Goal: Information Seeking & Learning: Learn about a topic

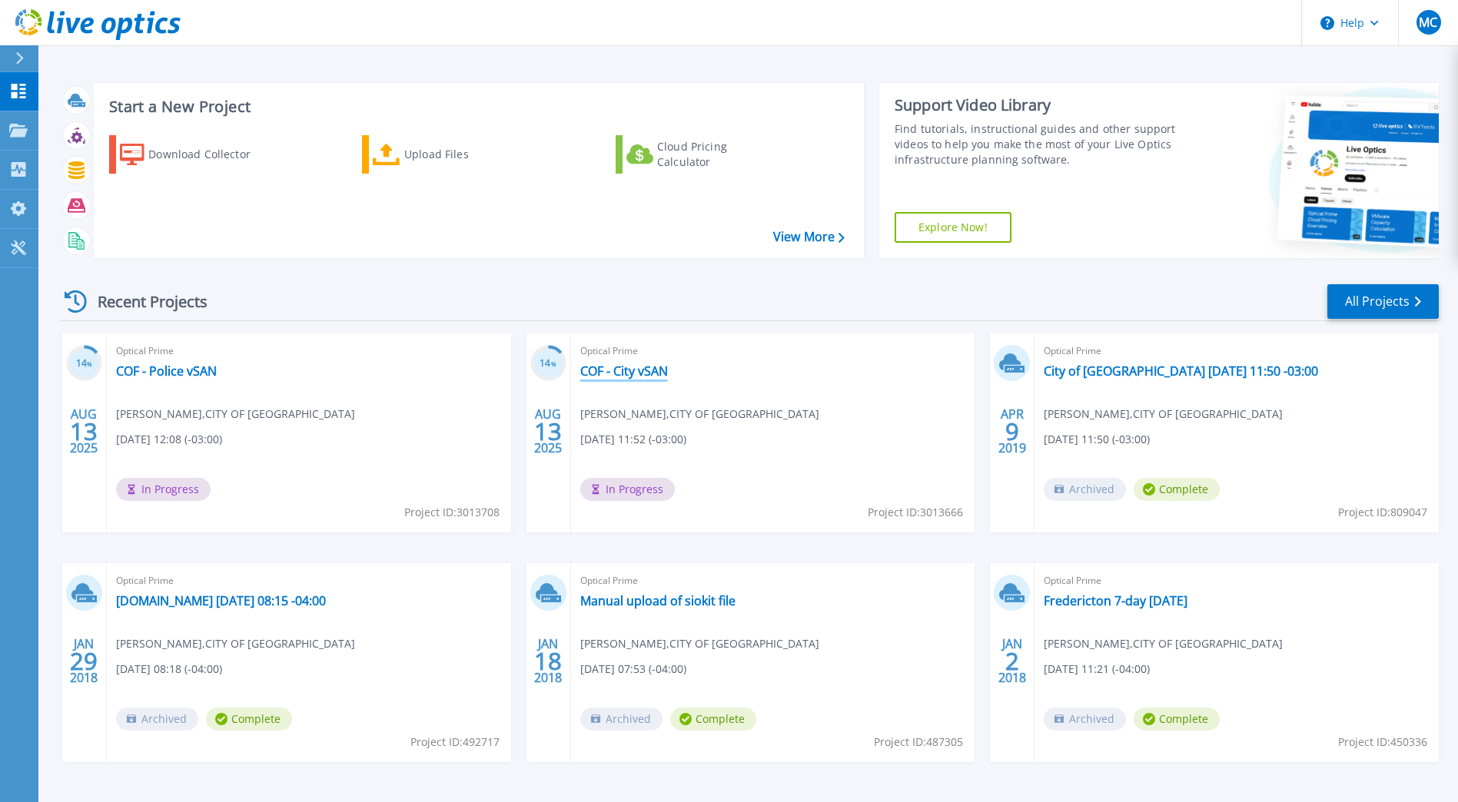
click at [633, 375] on link "COF - City vSAN" at bounding box center [624, 371] width 88 height 15
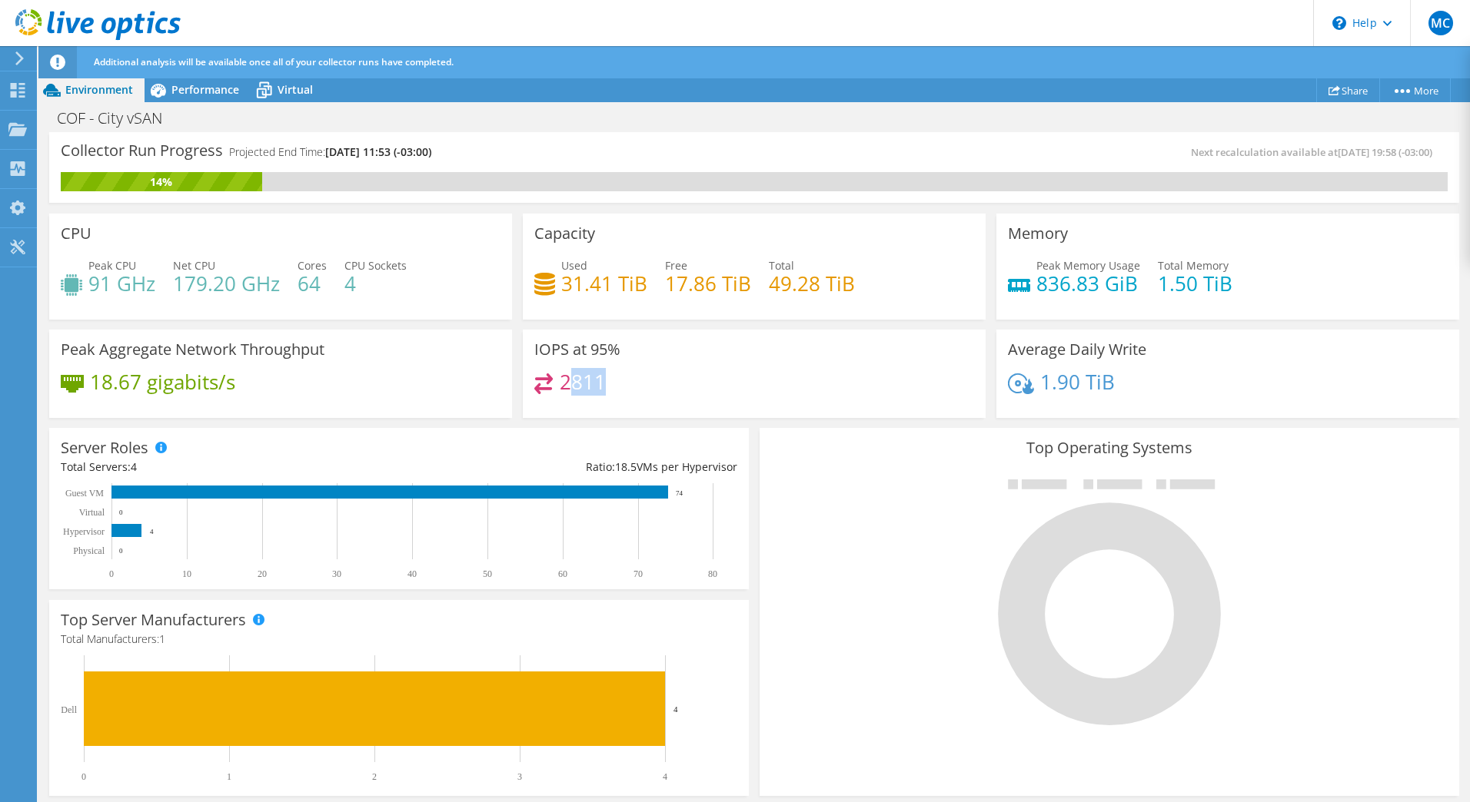
drag, startPoint x: 598, startPoint y: 386, endPoint x: 645, endPoint y: 393, distance: 47.4
click at [572, 386] on h4 "2811" at bounding box center [583, 382] width 46 height 17
click at [656, 394] on div "2811" at bounding box center [754, 390] width 440 height 33
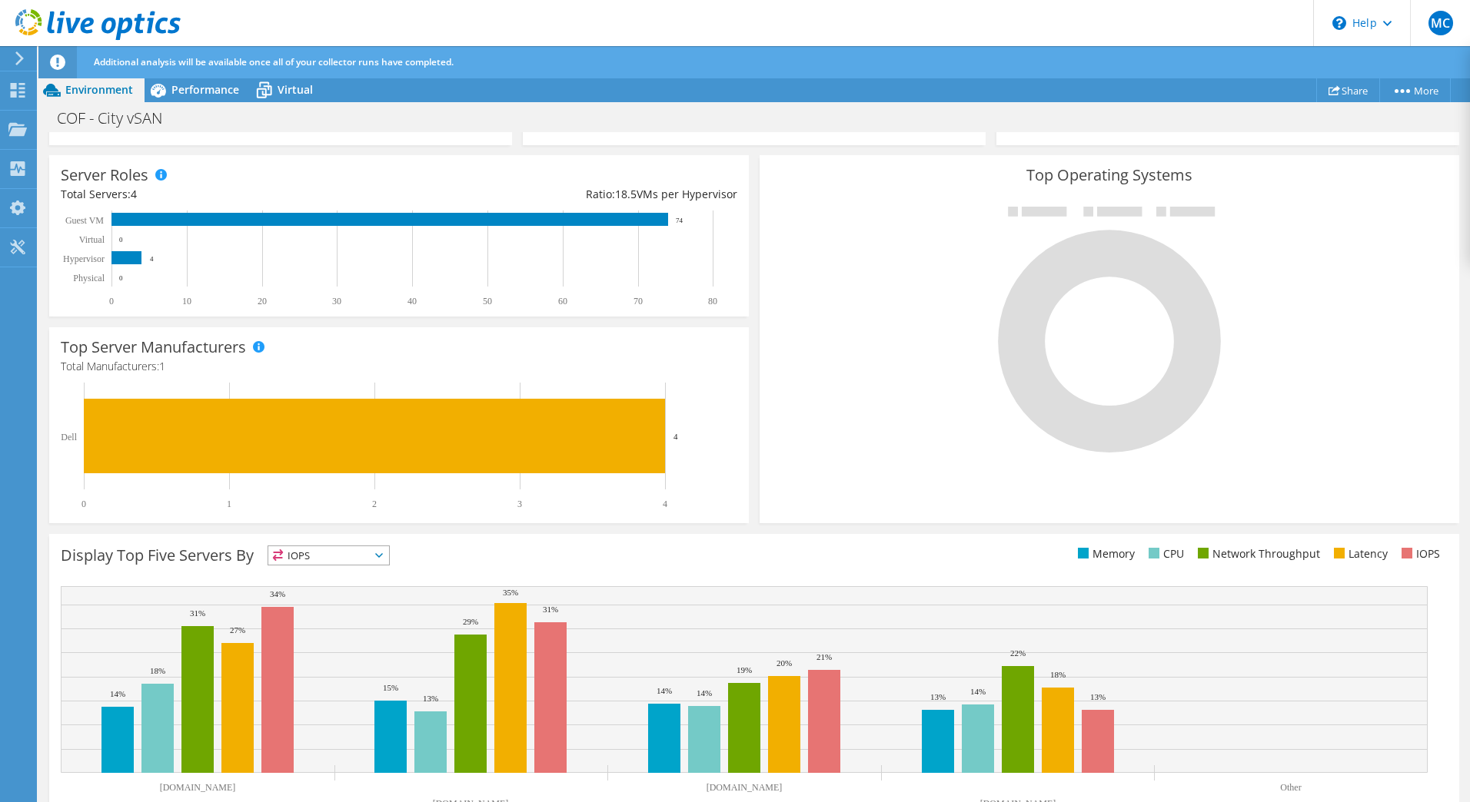
scroll to position [314, 0]
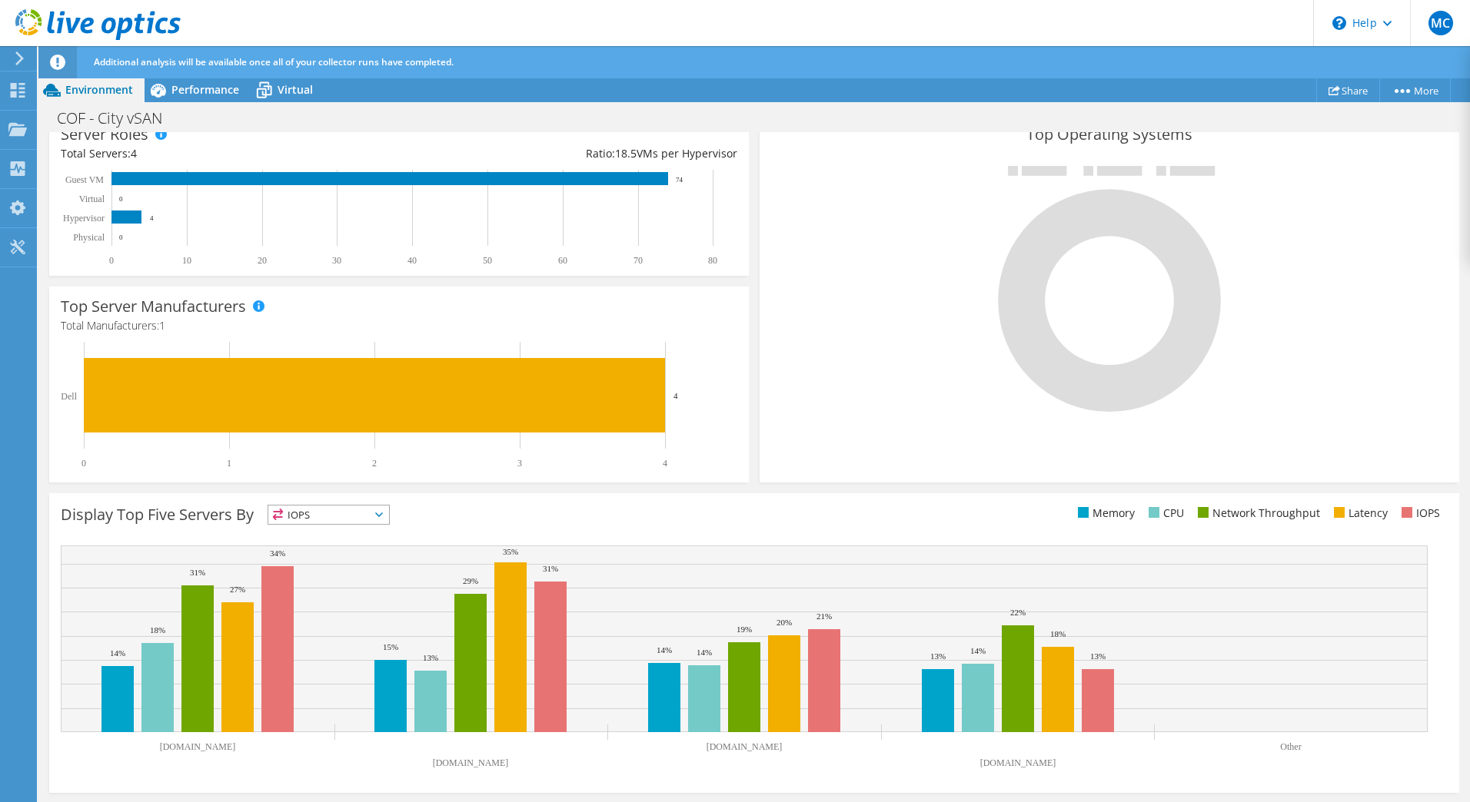
click at [364, 517] on span "IOPS" at bounding box center [328, 515] width 121 height 18
click at [335, 556] on li "Memory" at bounding box center [328, 557] width 121 height 22
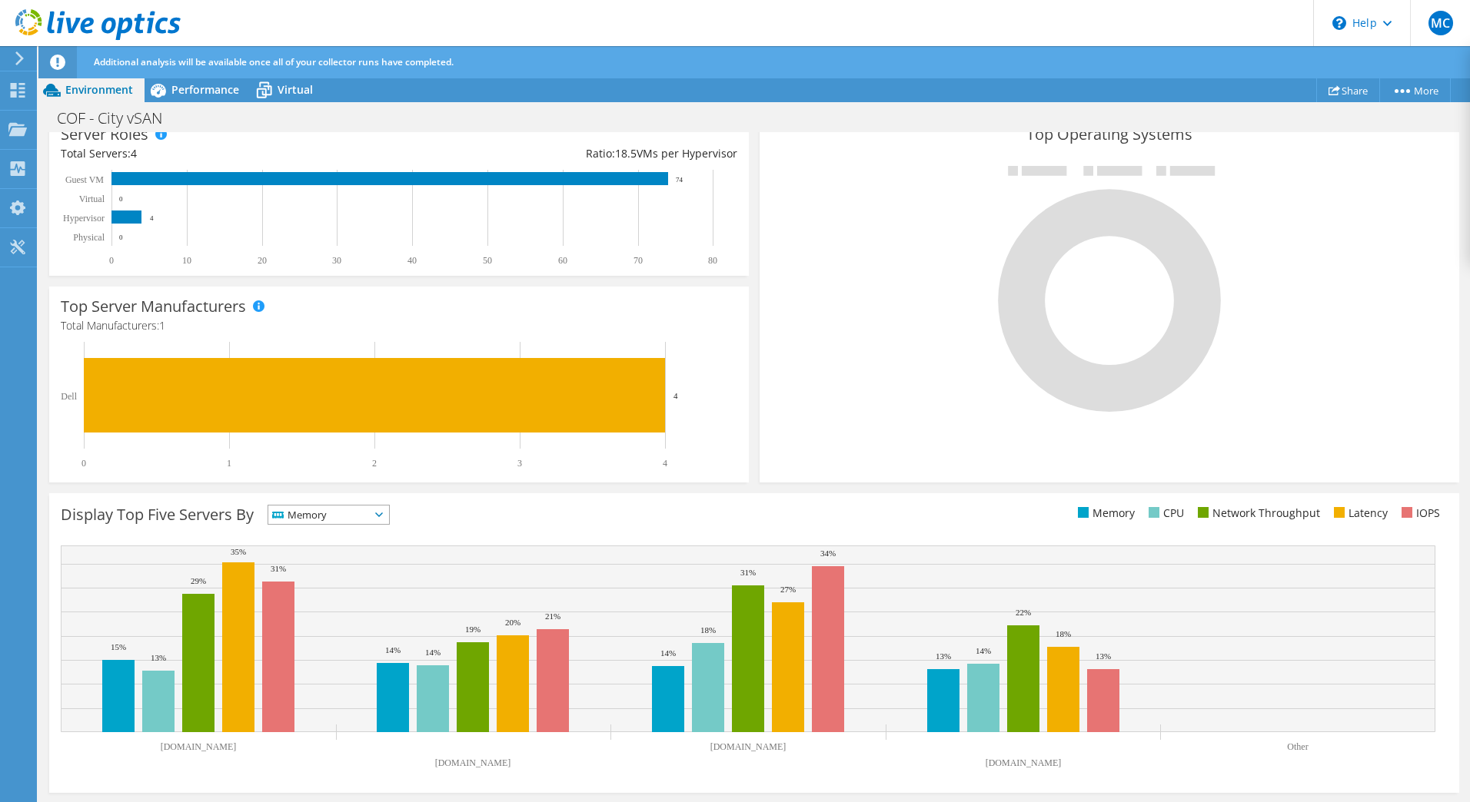
click at [347, 516] on span "Memory" at bounding box center [318, 515] width 101 height 18
click at [334, 536] on li "IOPS" at bounding box center [328, 535] width 121 height 22
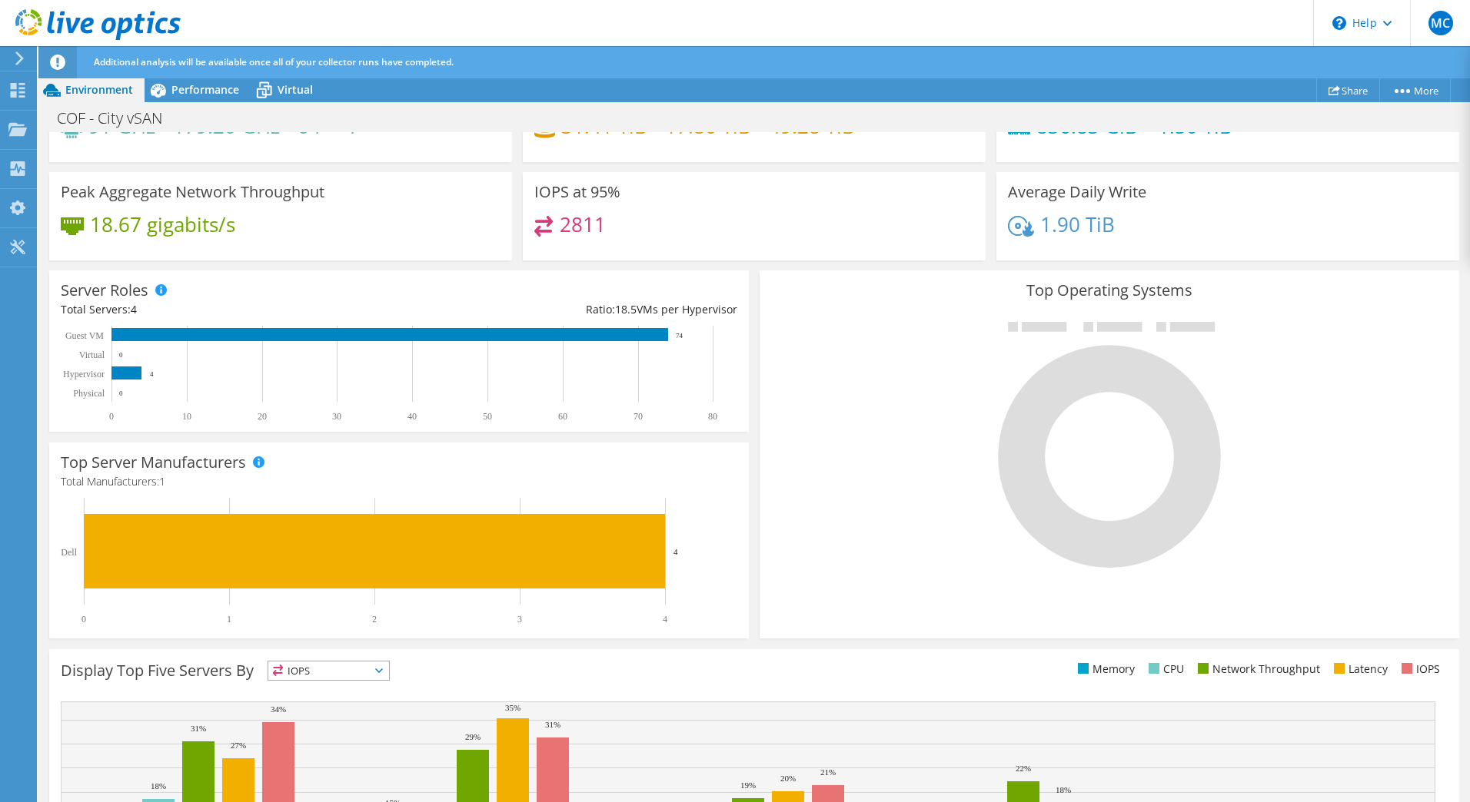
scroll to position [0, 0]
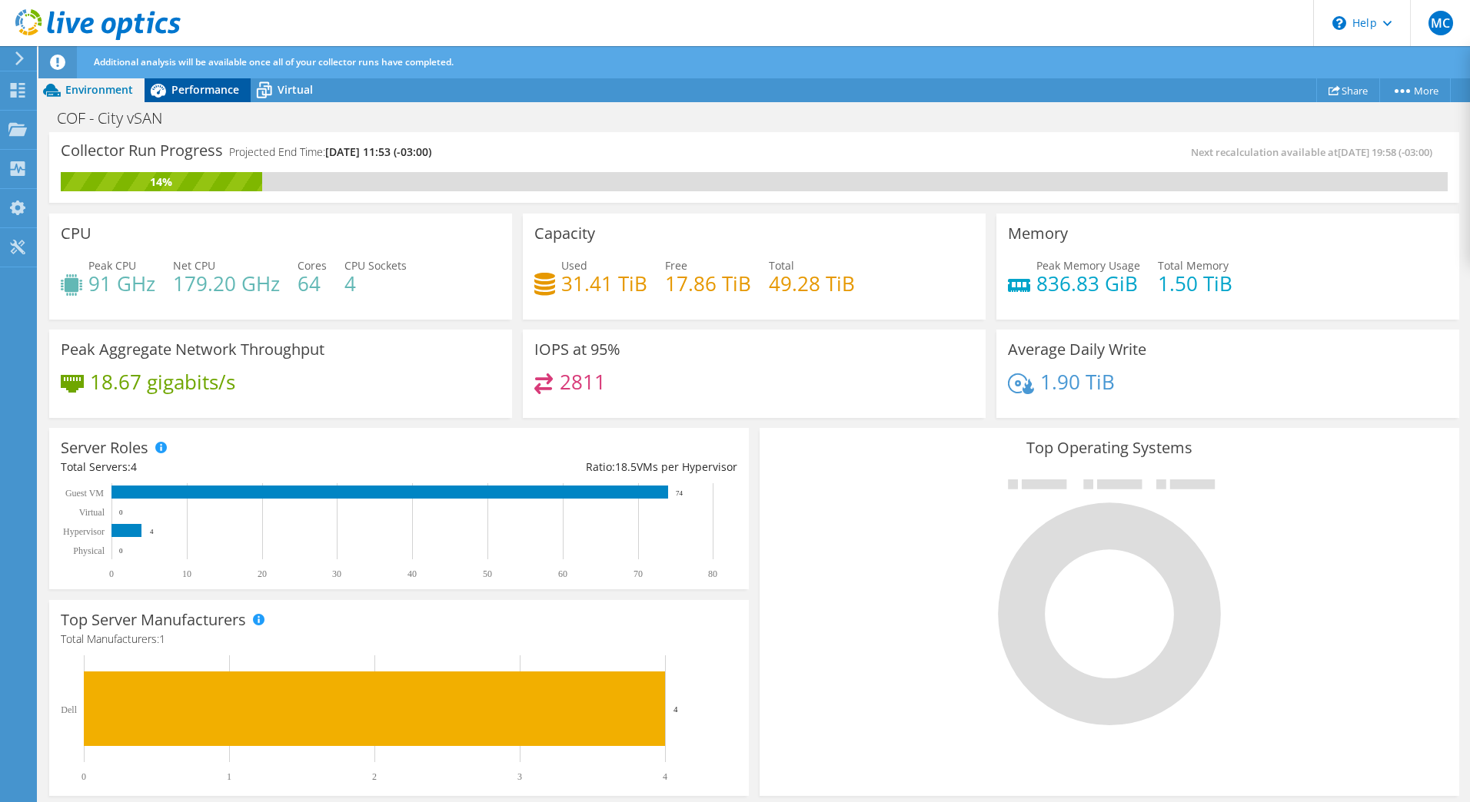
click at [204, 89] on span "Performance" at bounding box center [205, 89] width 68 height 15
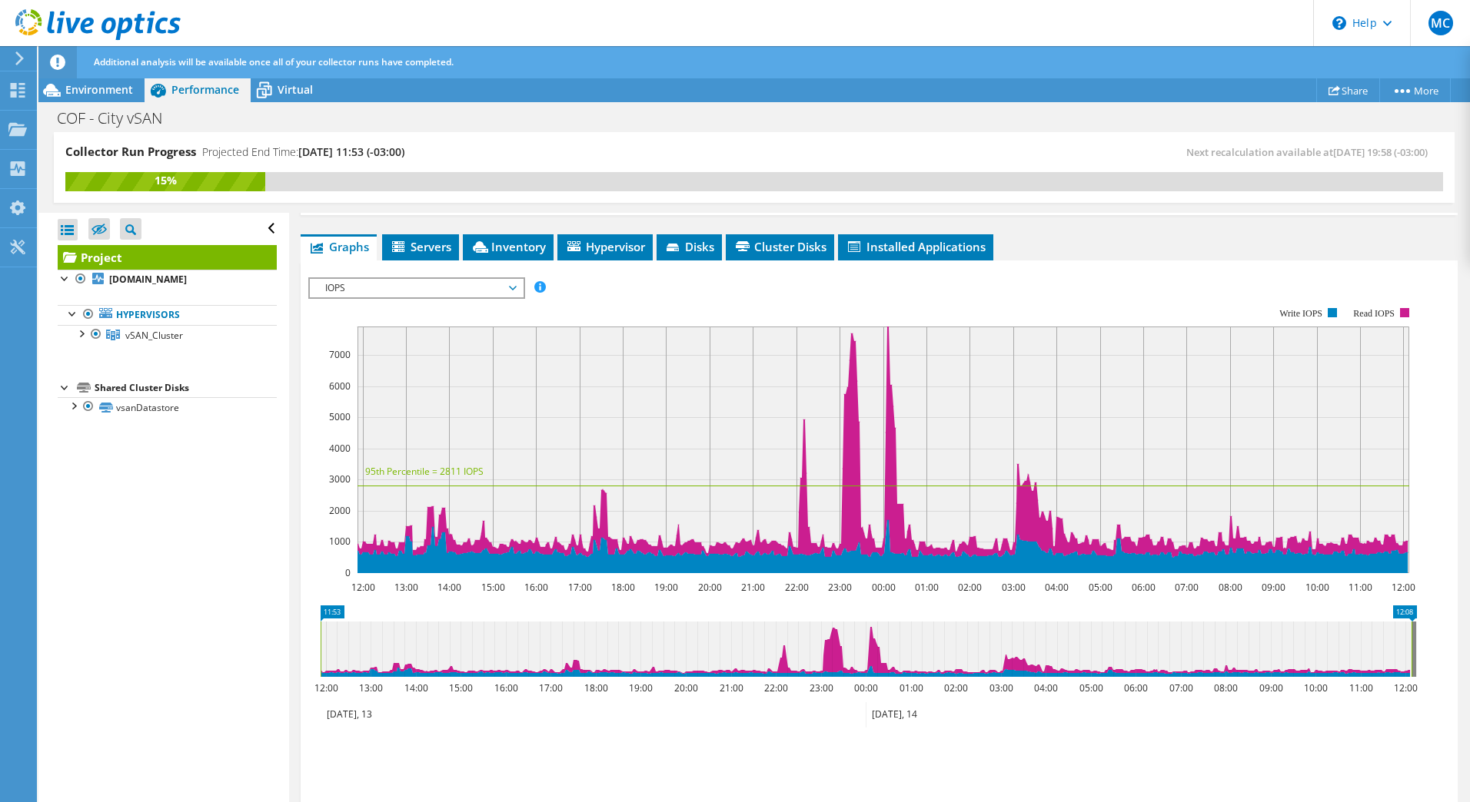
scroll to position [231, 0]
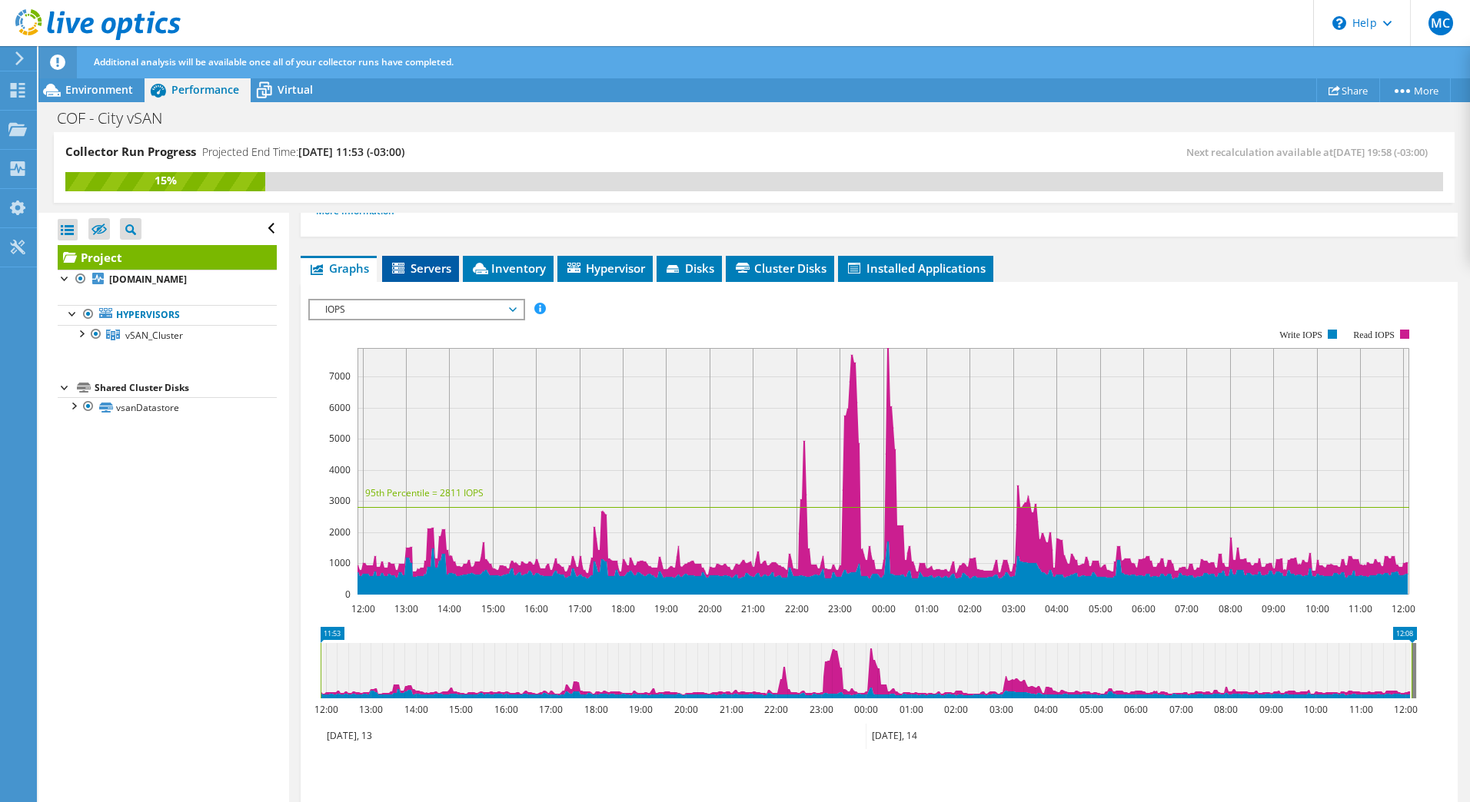
click at [437, 274] on span "Servers" at bounding box center [420, 268] width 61 height 15
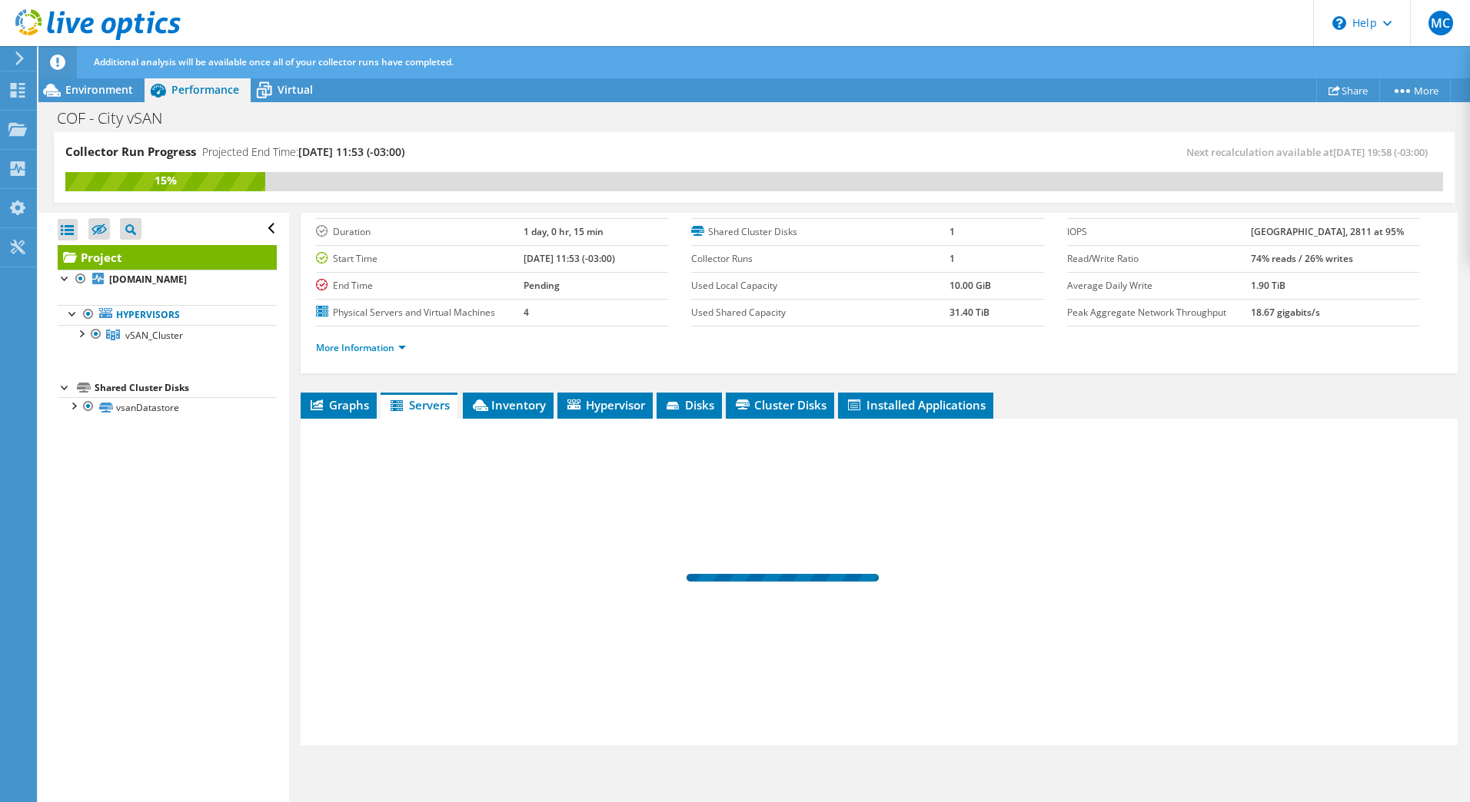
scroll to position [94, 0]
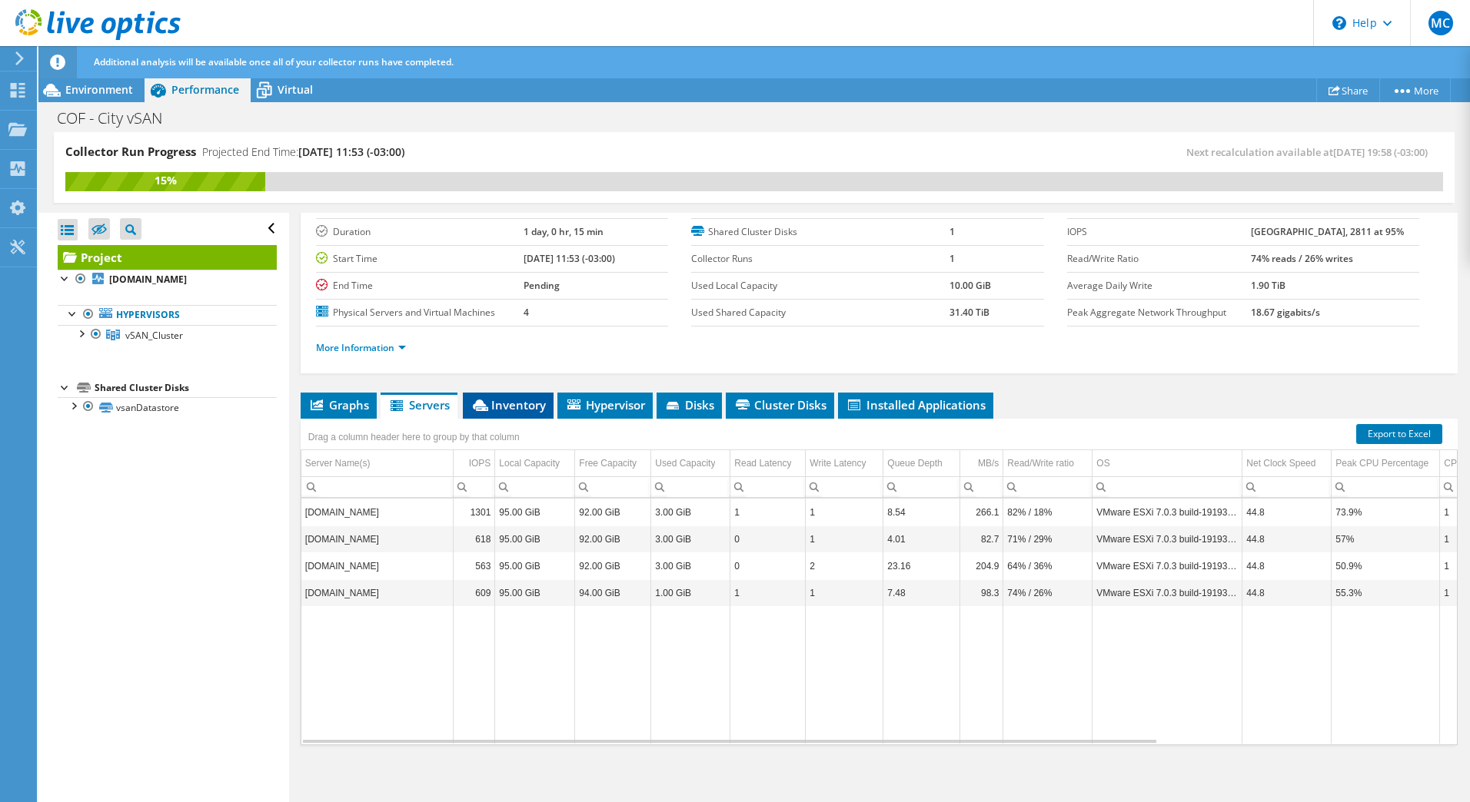
click at [510, 405] on span "Inventory" at bounding box center [507, 404] width 75 height 15
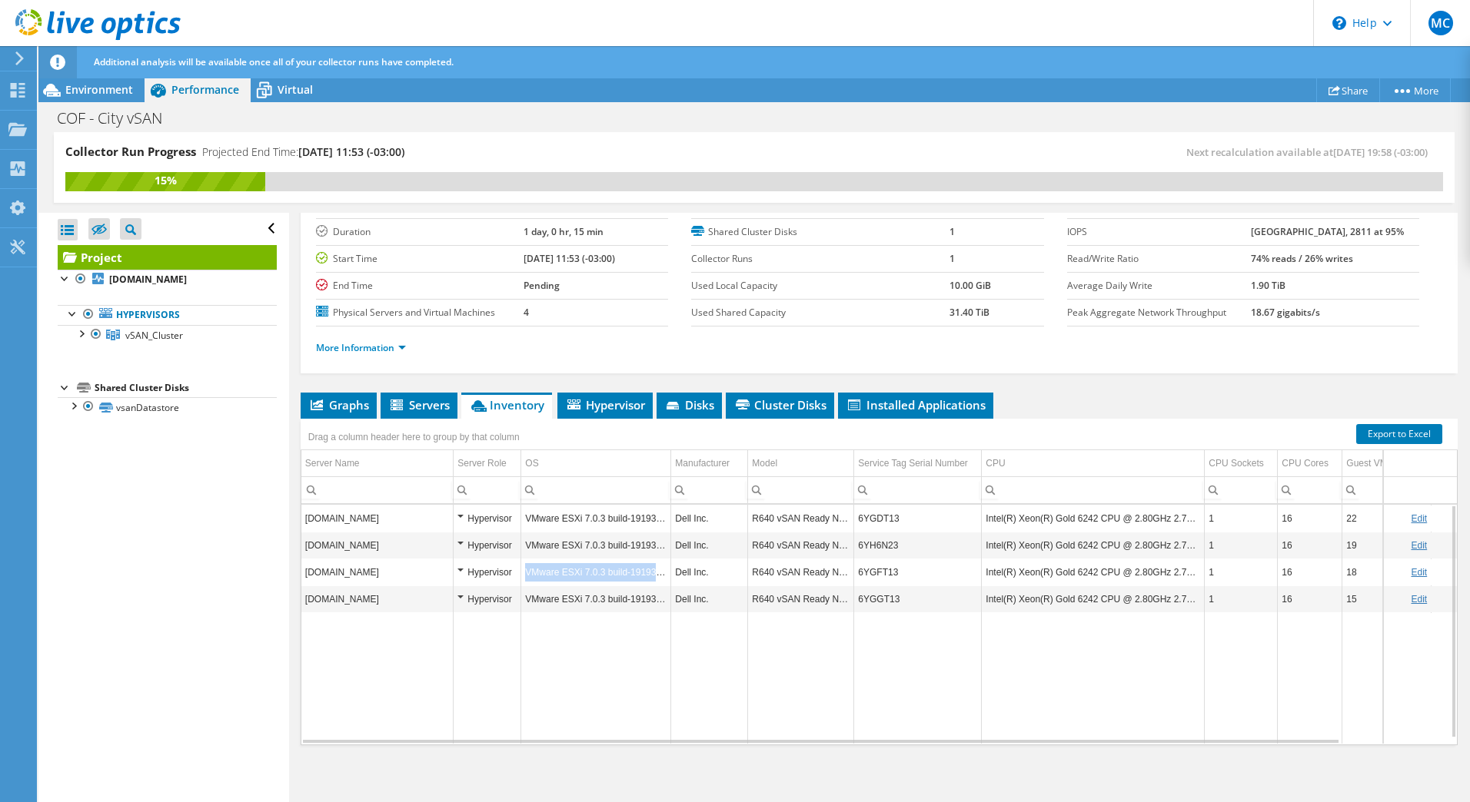
drag, startPoint x: 527, startPoint y: 572, endPoint x: 665, endPoint y: 574, distance: 137.6
click at [665, 574] on td "VMware ESXi 7.0.3 build-19193900" at bounding box center [596, 572] width 150 height 27
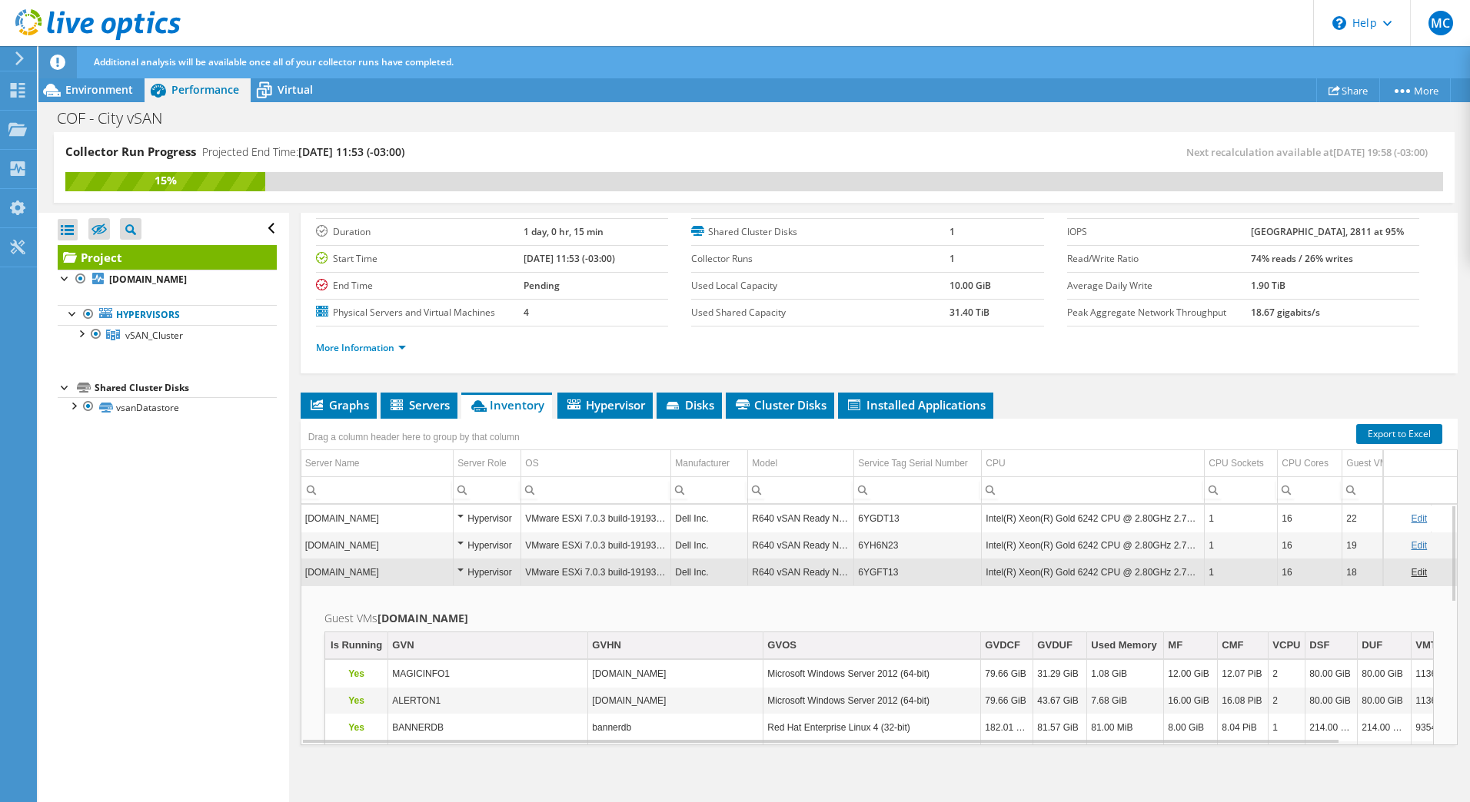
click at [636, 546] on td "VMware ESXi 7.0.3 build-19193900" at bounding box center [596, 545] width 150 height 27
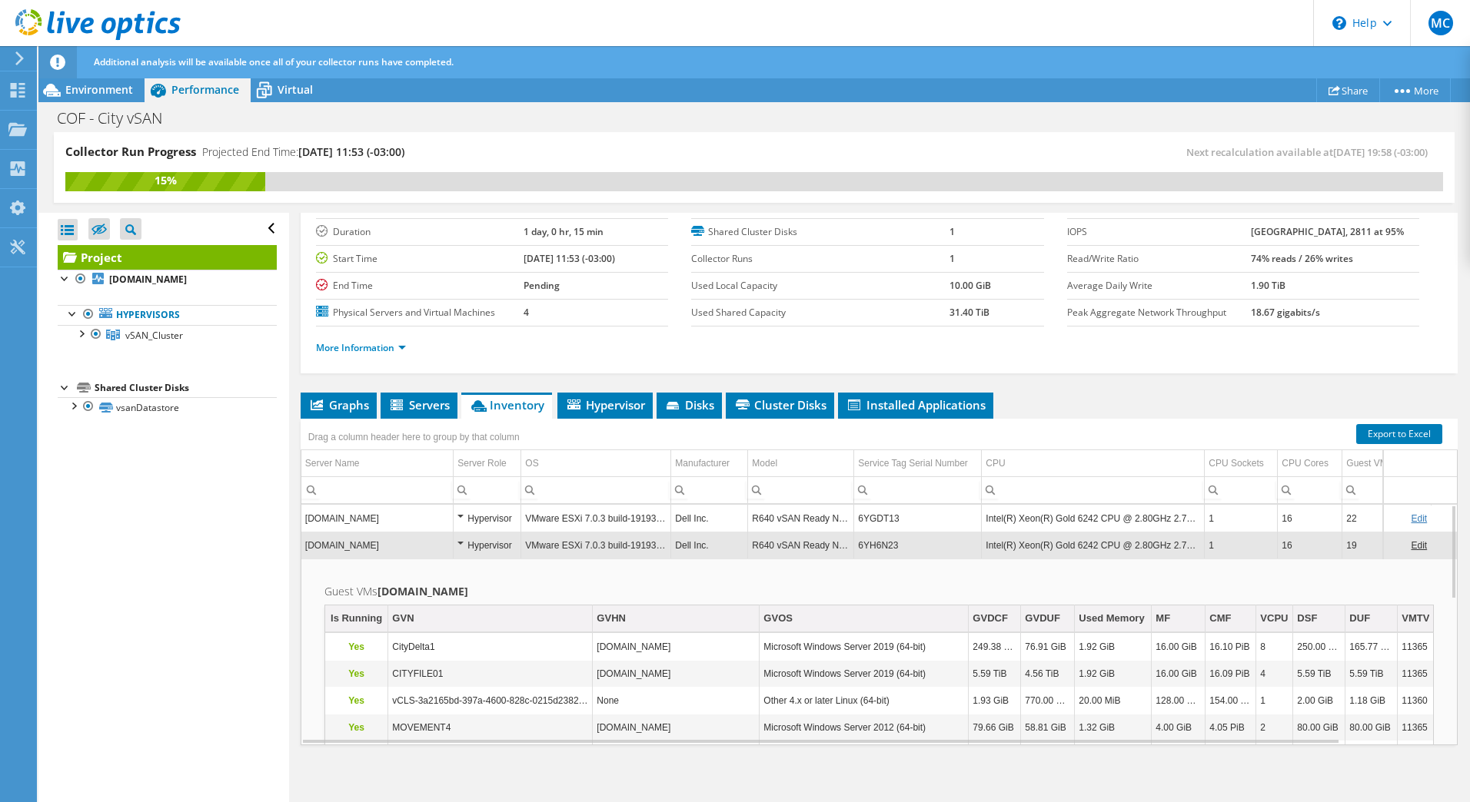
click at [629, 522] on td "VMware ESXi 7.0.3 build-19193900" at bounding box center [596, 518] width 150 height 27
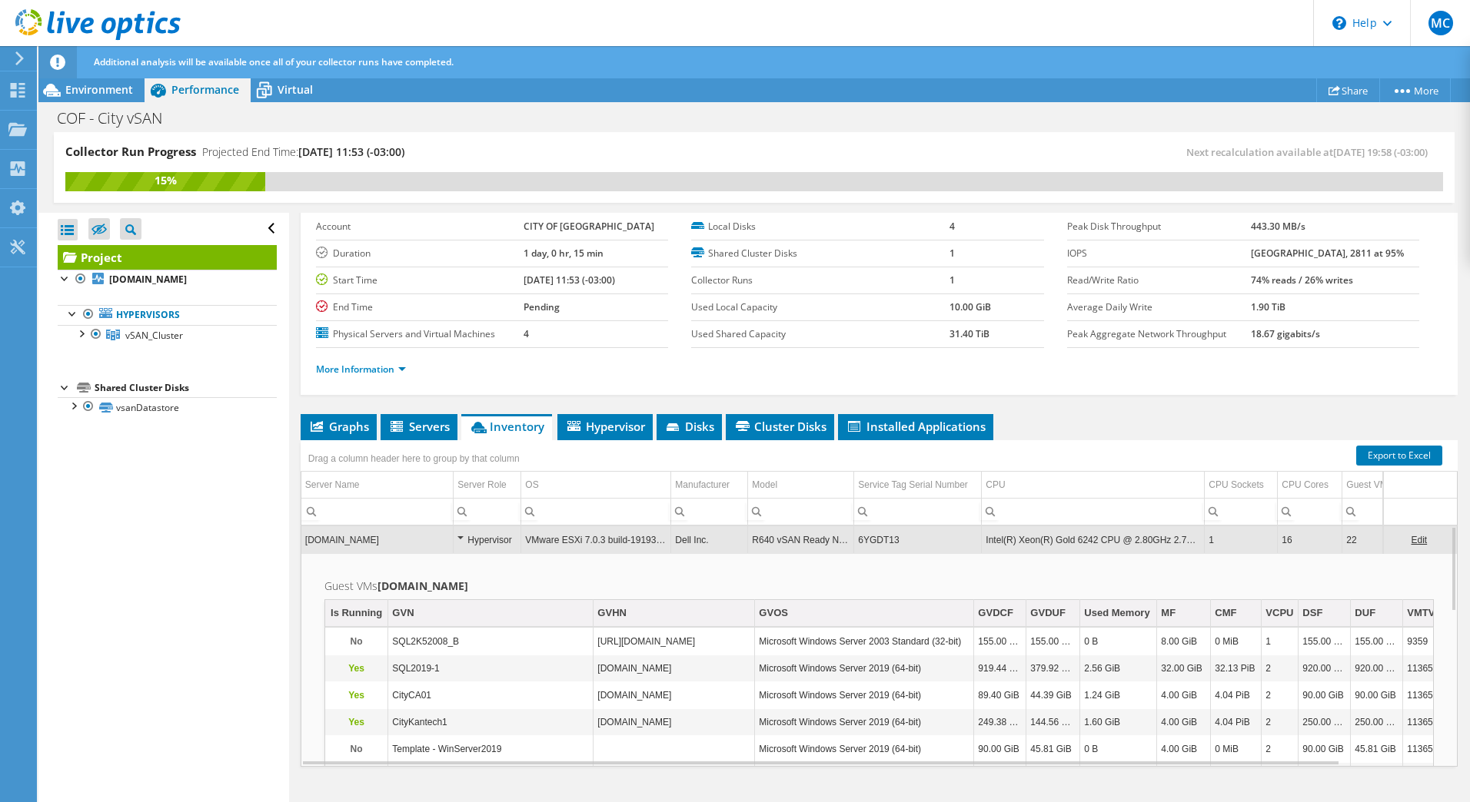
scroll to position [17, 0]
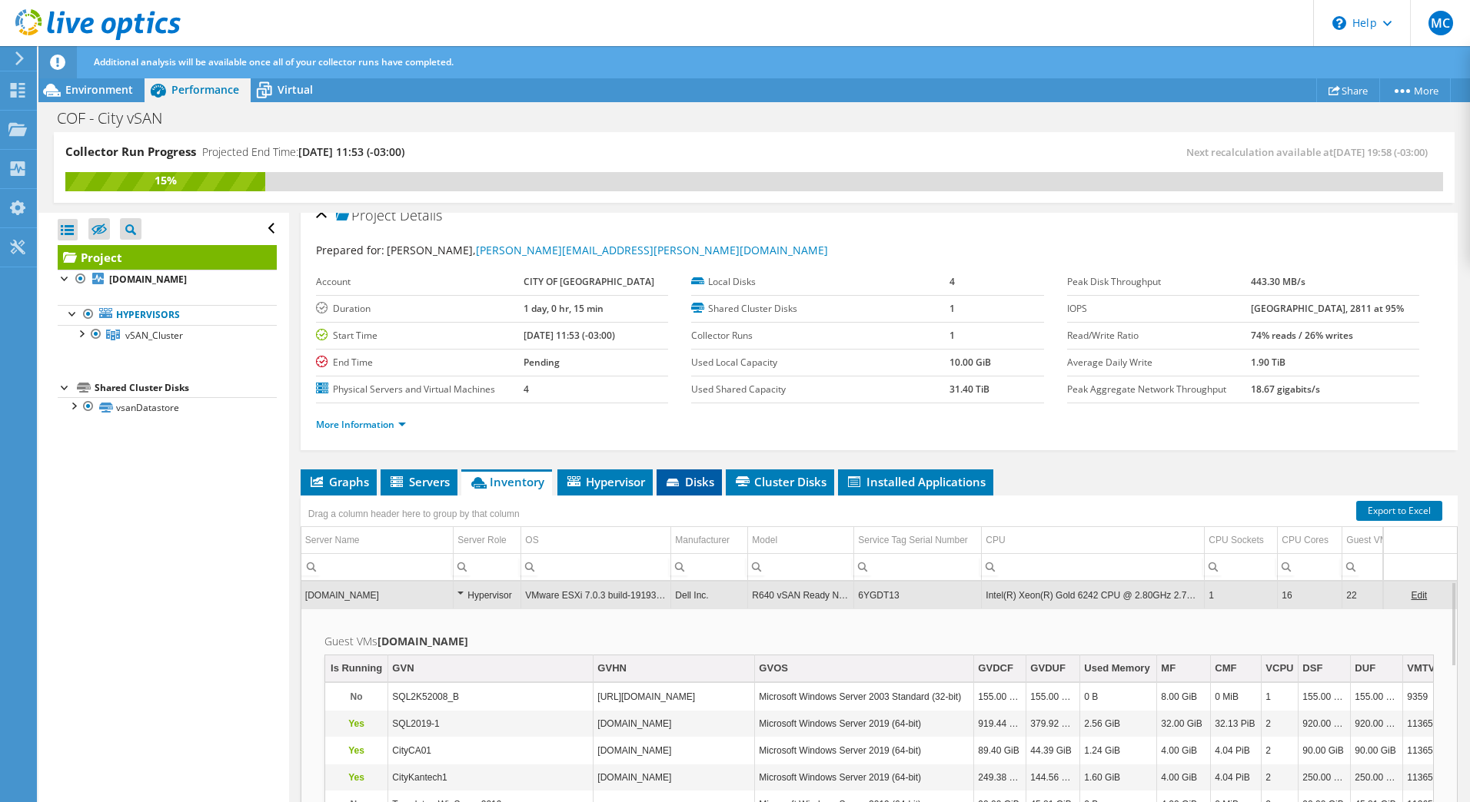
click at [689, 483] on span "Disks" at bounding box center [689, 481] width 50 height 15
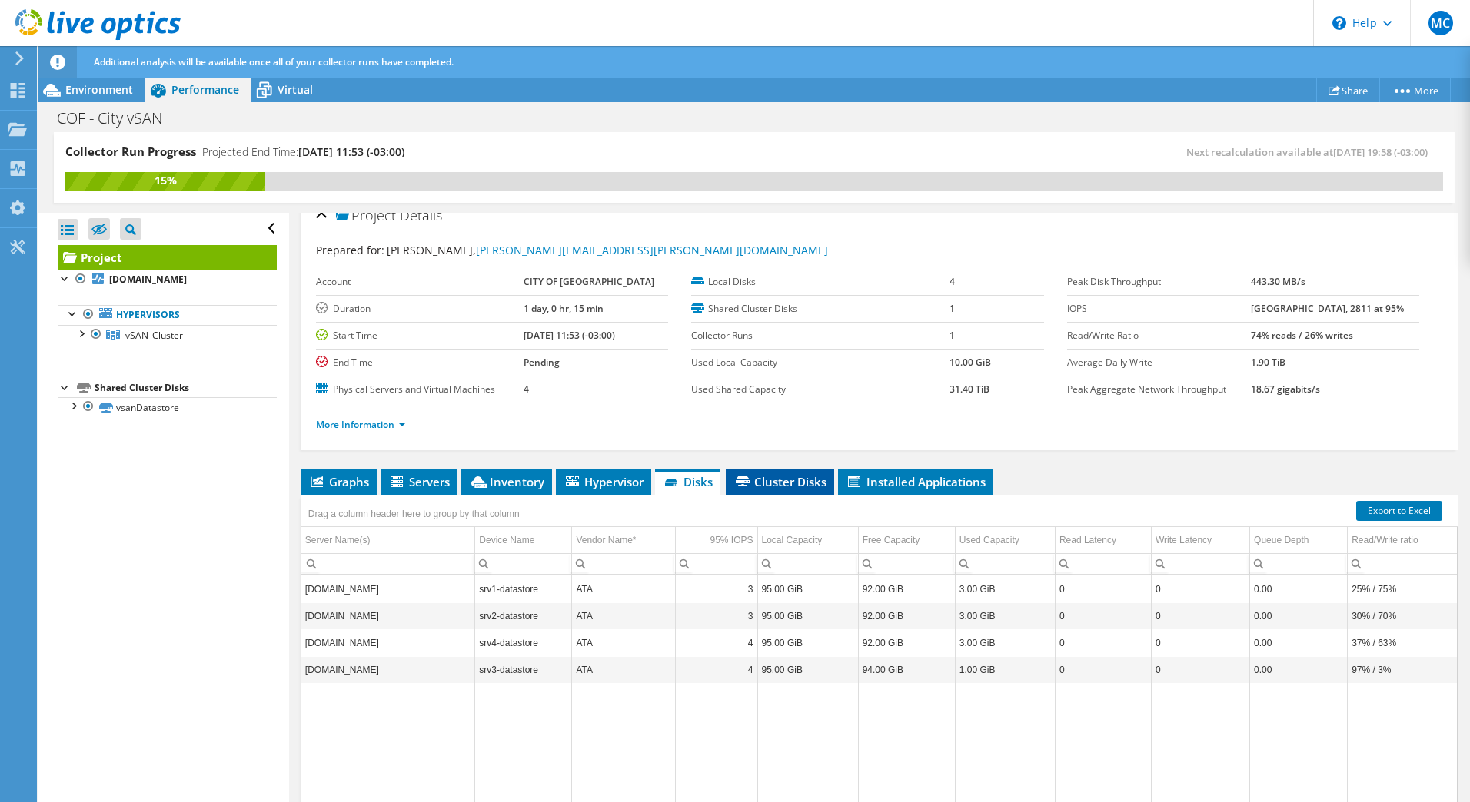
click at [783, 482] on span "Cluster Disks" at bounding box center [779, 481] width 93 height 15
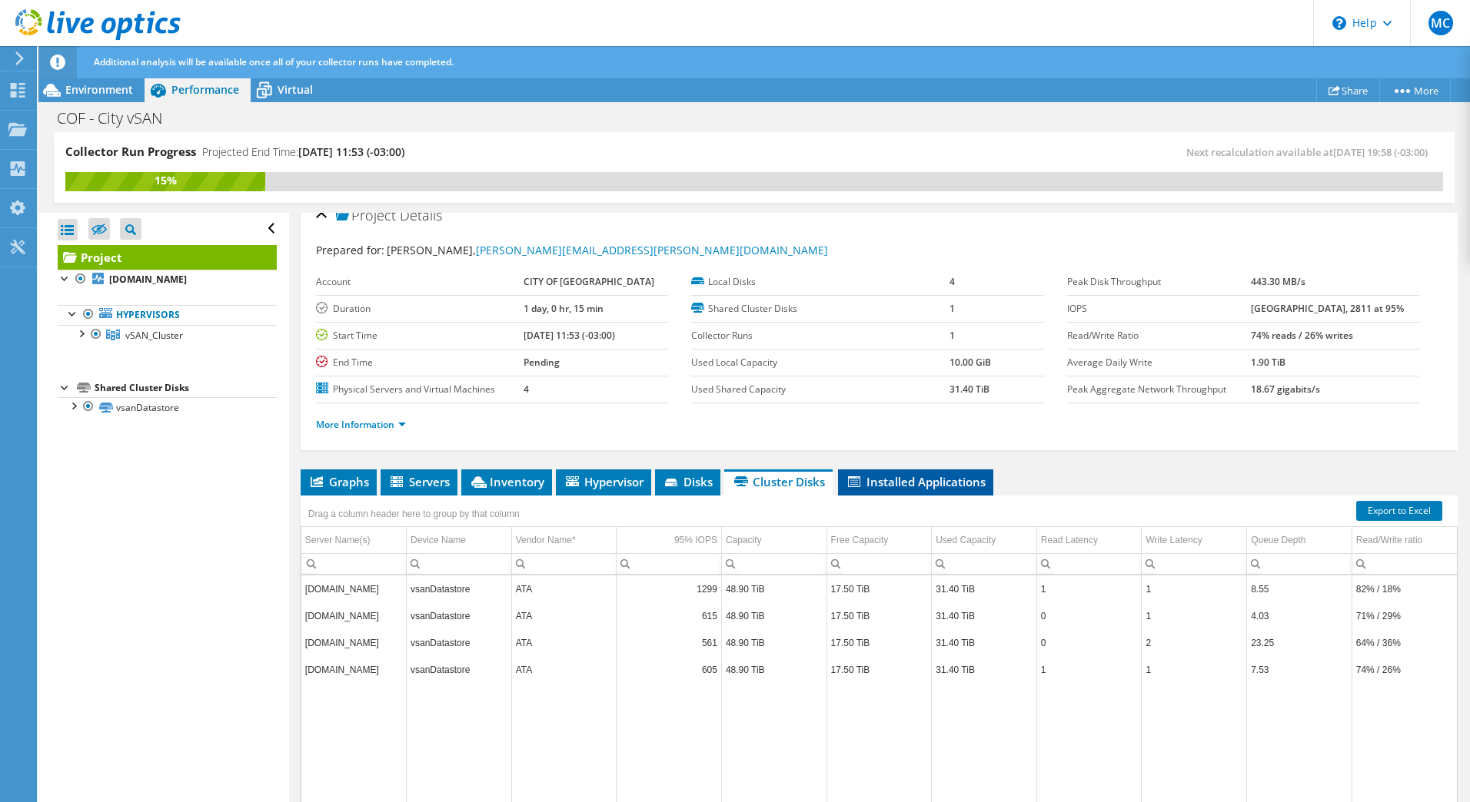
click at [934, 482] on span "Installed Applications" at bounding box center [915, 481] width 140 height 15
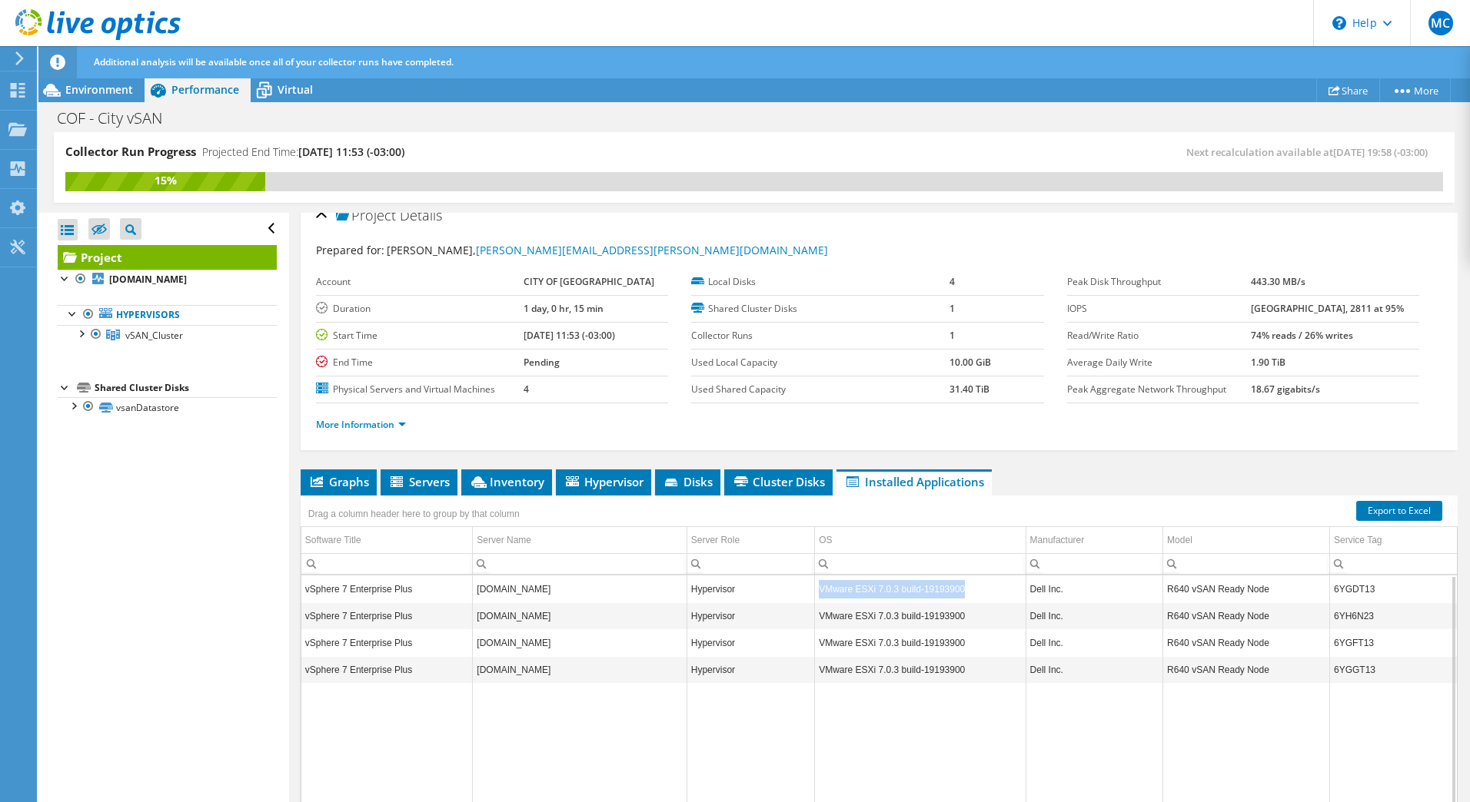
drag, startPoint x: 957, startPoint y: 590, endPoint x: 817, endPoint y: 590, distance: 139.9
click at [817, 590] on td "VMware ESXi 7.0.3 build-19193900" at bounding box center [920, 589] width 211 height 27
copy td "VMware ESXi 7.0.3 build-19193900"
